Goal: Task Accomplishment & Management: Use online tool/utility

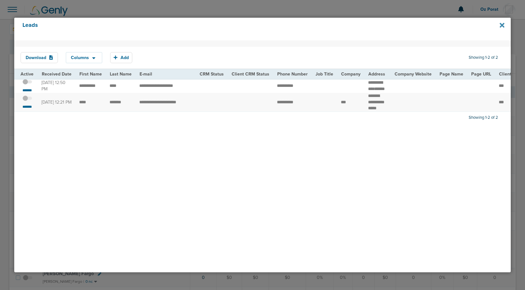
click at [503, 24] on icon at bounding box center [502, 25] width 5 height 5
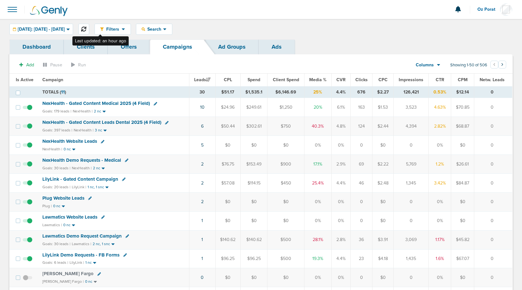
click at [86, 29] on icon at bounding box center [83, 29] width 5 height 5
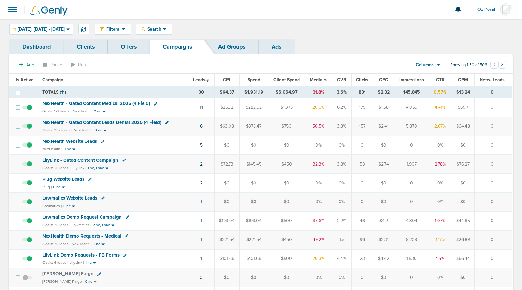
click at [203, 240] on td "1" at bounding box center [201, 240] width 26 height 19
click at [202, 240] on link "1" at bounding box center [202, 239] width 2 height 5
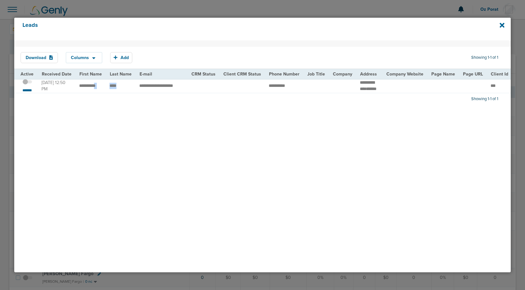
drag, startPoint x: 122, startPoint y: 89, endPoint x: 98, endPoint y: 86, distance: 24.2
copy tr "**********"
drag, startPoint x: 155, startPoint y: 89, endPoint x: 79, endPoint y: 86, distance: 75.6
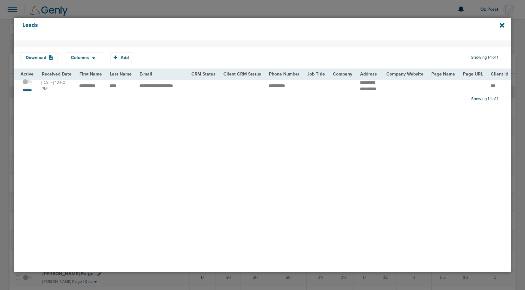
click at [25, 85] on span at bounding box center [26, 85] width 9 height 0
click at [27, 83] on input "checkbox" at bounding box center [27, 83] width 0 height 0
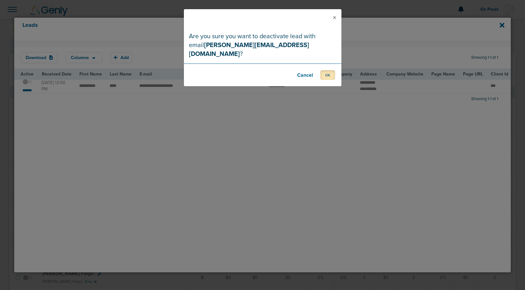
click at [332, 70] on button "OK" at bounding box center [327, 75] width 15 height 10
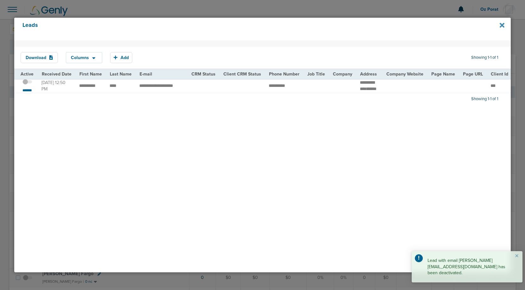
click at [502, 26] on icon at bounding box center [502, 25] width 5 height 7
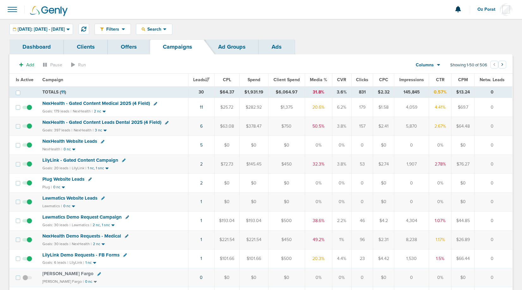
click at [17, 9] on span at bounding box center [12, 10] width 14 height 14
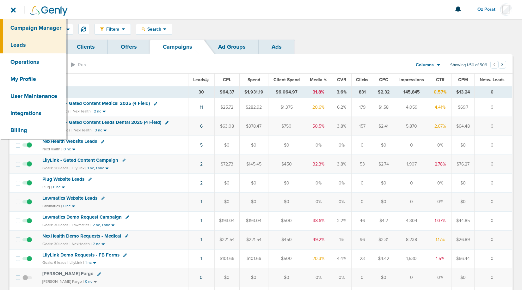
click at [22, 43] on link "Leads" at bounding box center [33, 44] width 66 height 17
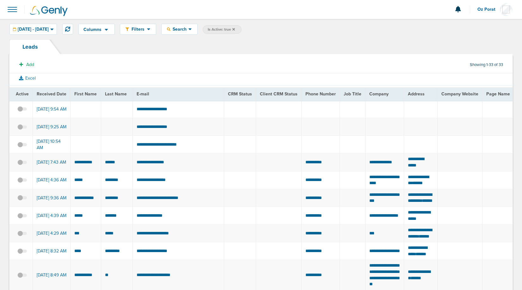
click at [205, 37] on div "Columns Analytics DeepScribe NexHealth Save selections Reset to defaults Is Act…" at bounding box center [261, 29] width 522 height 21
click at [189, 29] on span "Search" at bounding box center [180, 29] width 18 height 5
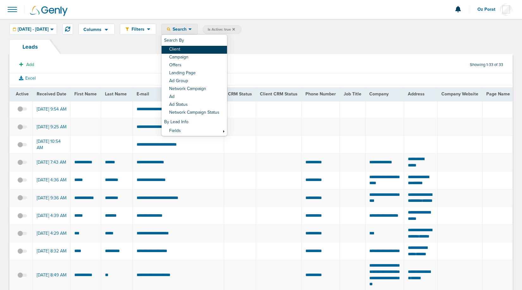
click at [205, 47] on link "Client" at bounding box center [194, 50] width 65 height 8
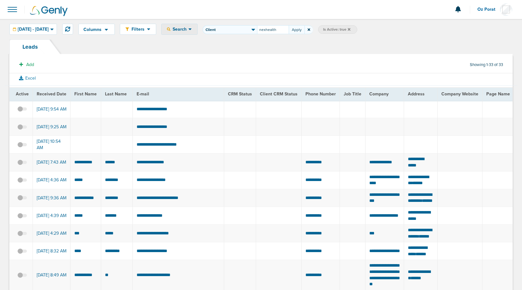
type input "nexhealth"
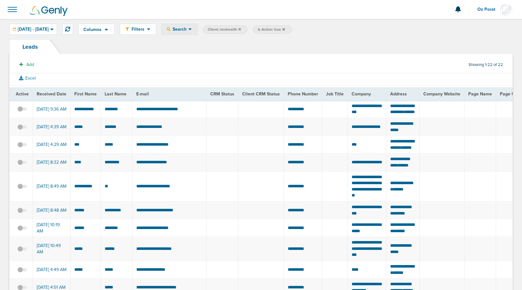
click at [189, 31] on span "Search" at bounding box center [180, 29] width 18 height 5
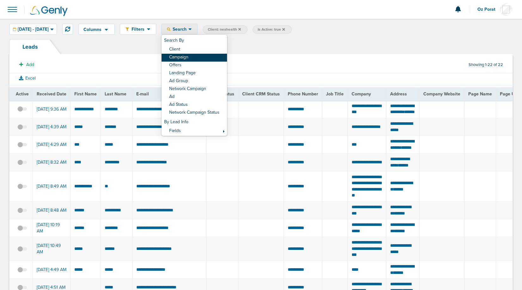
click at [206, 56] on link "Campaign" at bounding box center [194, 58] width 65 height 8
select select "cmpName"
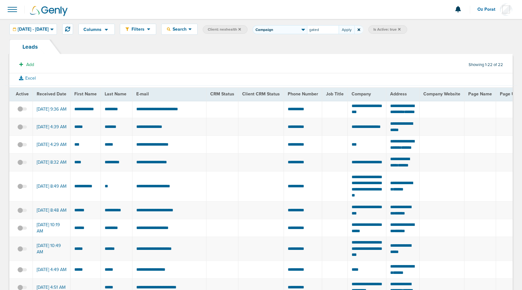
type input "gated"
click at [189, 30] on span "Search" at bounding box center [180, 29] width 18 height 5
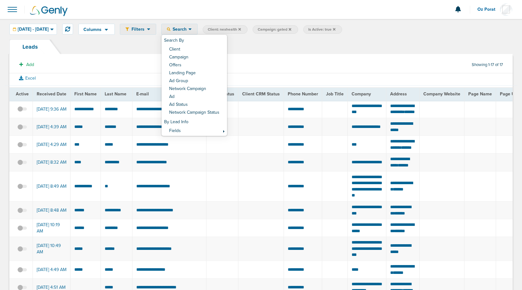
click at [147, 29] on span "Filters" at bounding box center [138, 29] width 18 height 5
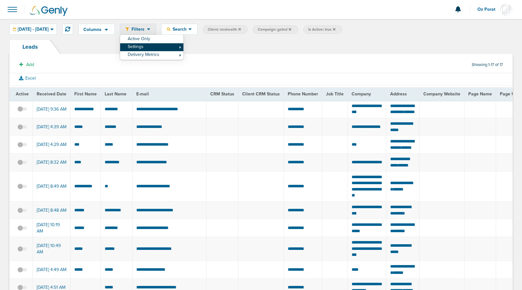
click at [173, 46] on link "Settings" at bounding box center [151, 47] width 63 height 8
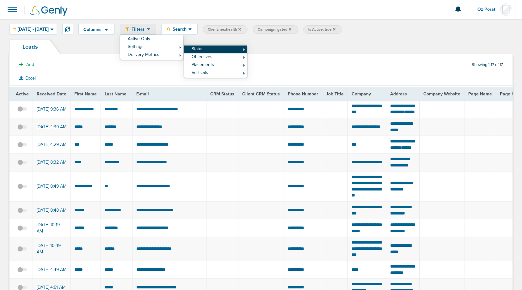
click at [232, 51] on link "Status" at bounding box center [215, 50] width 63 height 8
click at [274, 57] on link "Inactive" at bounding box center [279, 60] width 63 height 8
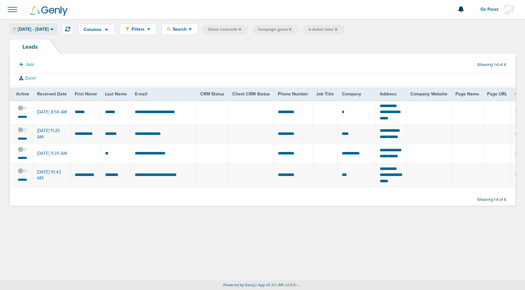
click at [49, 31] on span "[DATE] - [DATE]" at bounding box center [33, 29] width 31 height 4
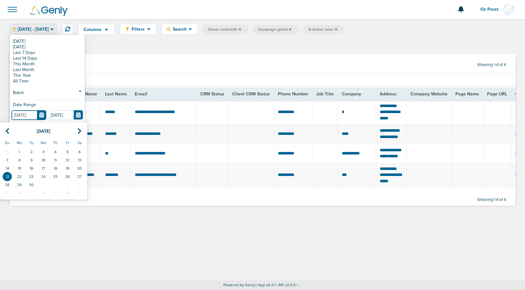
click at [41, 120] on input "[DATE]" at bounding box center [28, 115] width 35 height 10
click at [7, 130] on icon at bounding box center [7, 131] width 4 height 6
click at [66, 149] on td "1" at bounding box center [67, 152] width 12 height 8
type input "[DATE]"
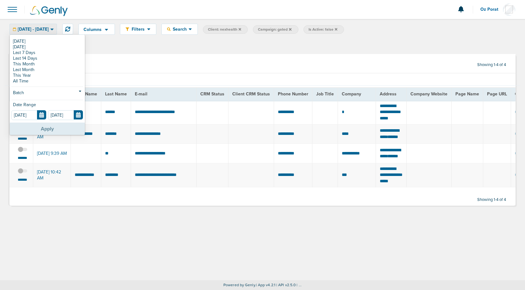
click at [54, 130] on button "Apply" at bounding box center [47, 129] width 75 height 12
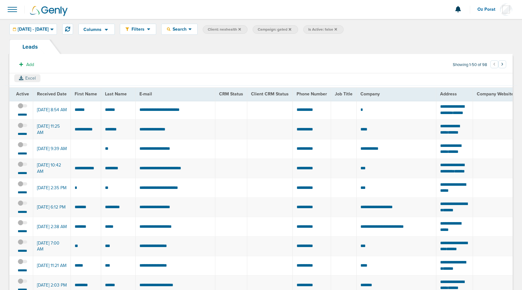
click at [28, 77] on button "Excel" at bounding box center [27, 78] width 26 height 8
